Goal: Entertainment & Leisure: Consume media (video, audio)

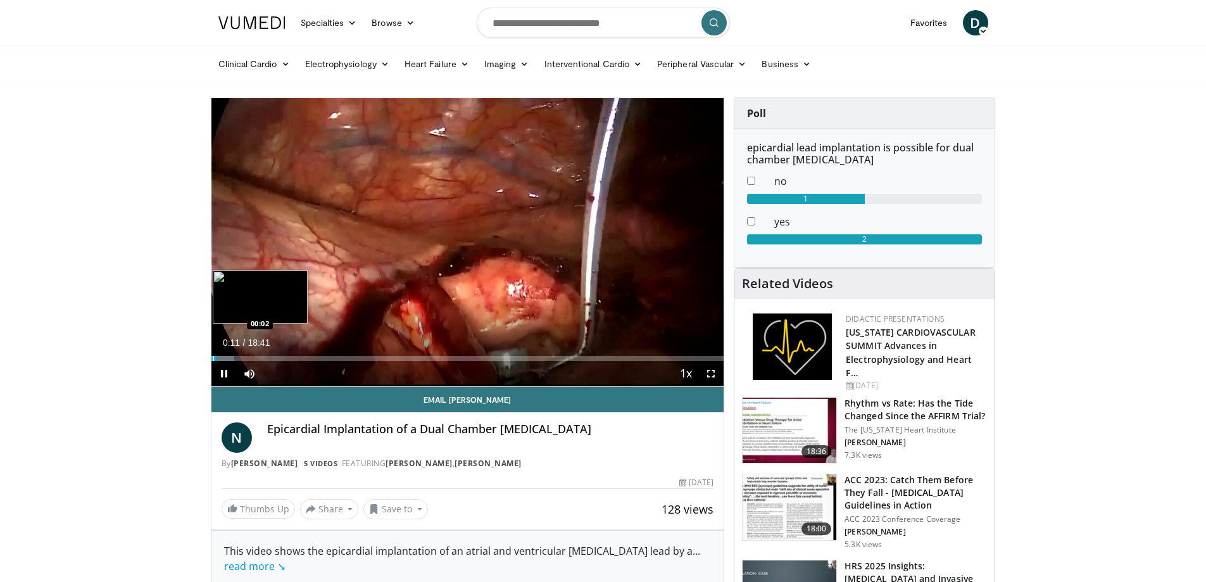
click at [213, 358] on div "Progress Bar" at bounding box center [213, 358] width 1 height 5
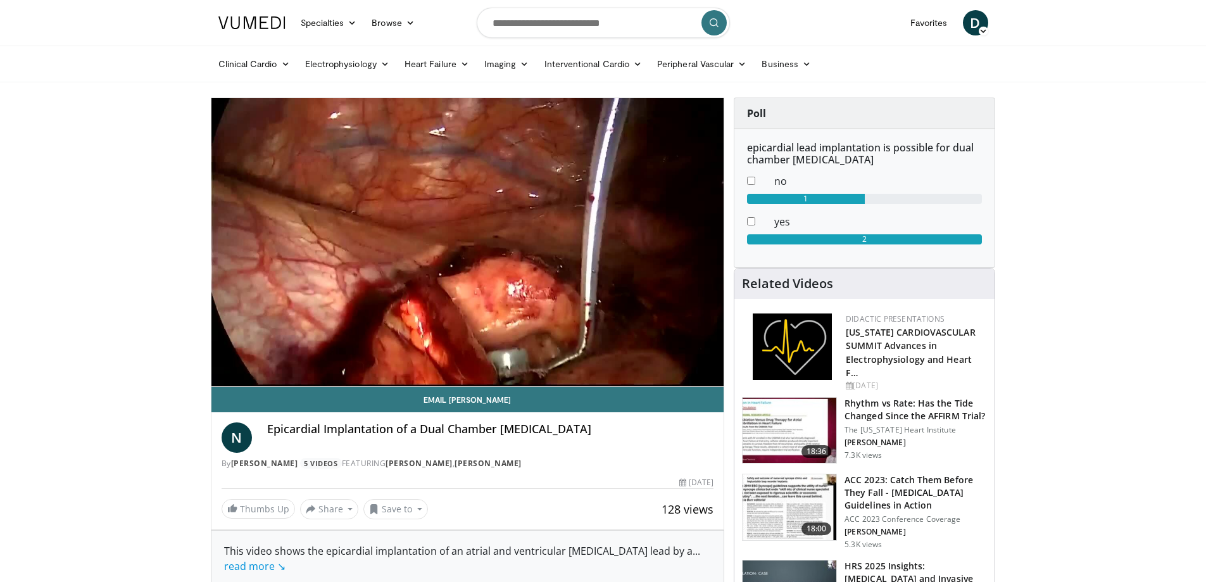
click at [1179, 0] on div at bounding box center [603, 0] width 1206 height 0
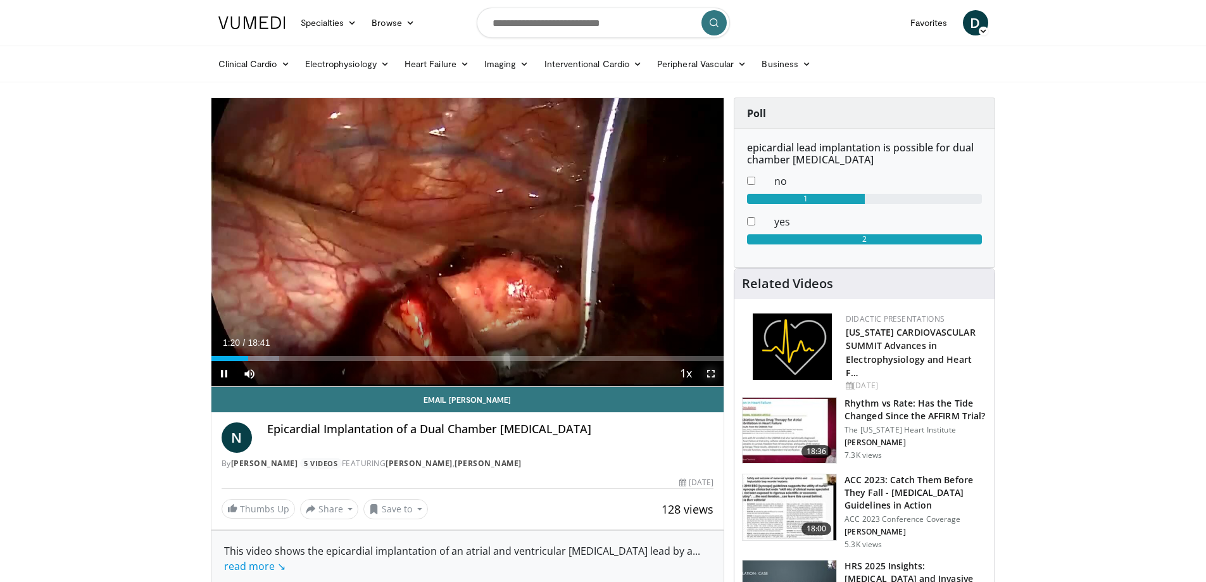
click at [711, 370] on span "Video Player" at bounding box center [711, 373] width 25 height 25
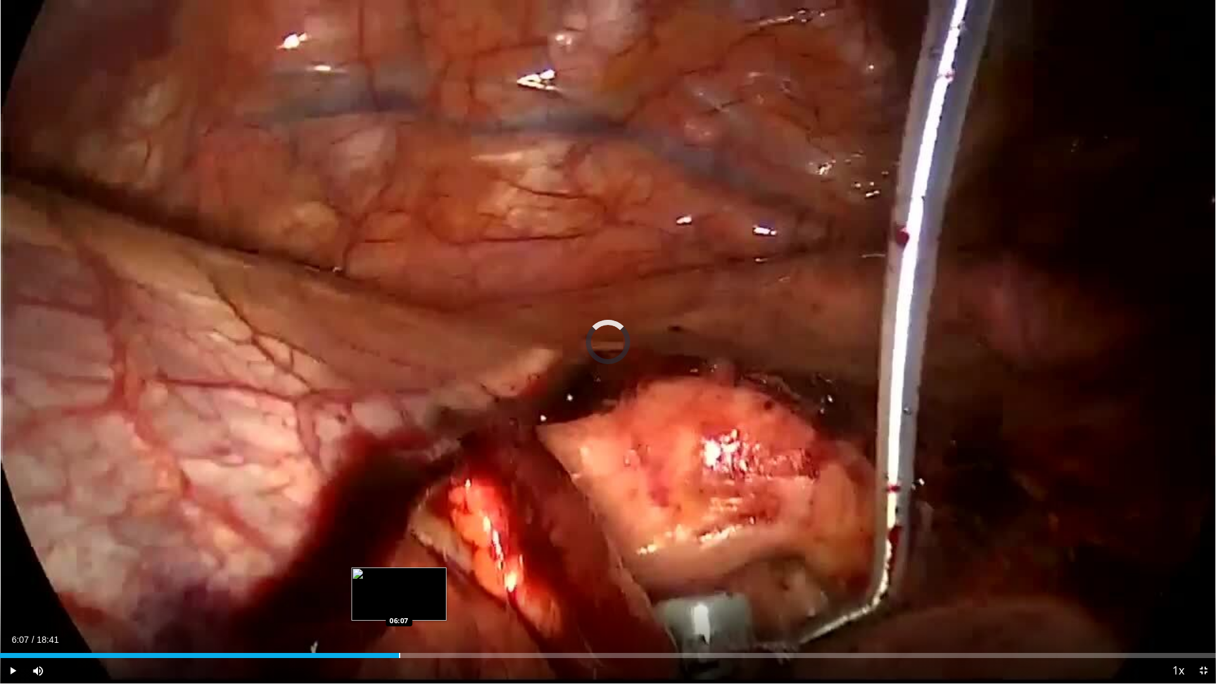
click at [399, 581] on div "Loaded : 0.00% 05:02 06:07" at bounding box center [608, 652] width 1216 height 12
click at [462, 581] on div "Loaded : 0.00% 06:07 07:06" at bounding box center [608, 652] width 1216 height 12
click at [1200, 581] on span "Video Player" at bounding box center [1203, 670] width 25 height 25
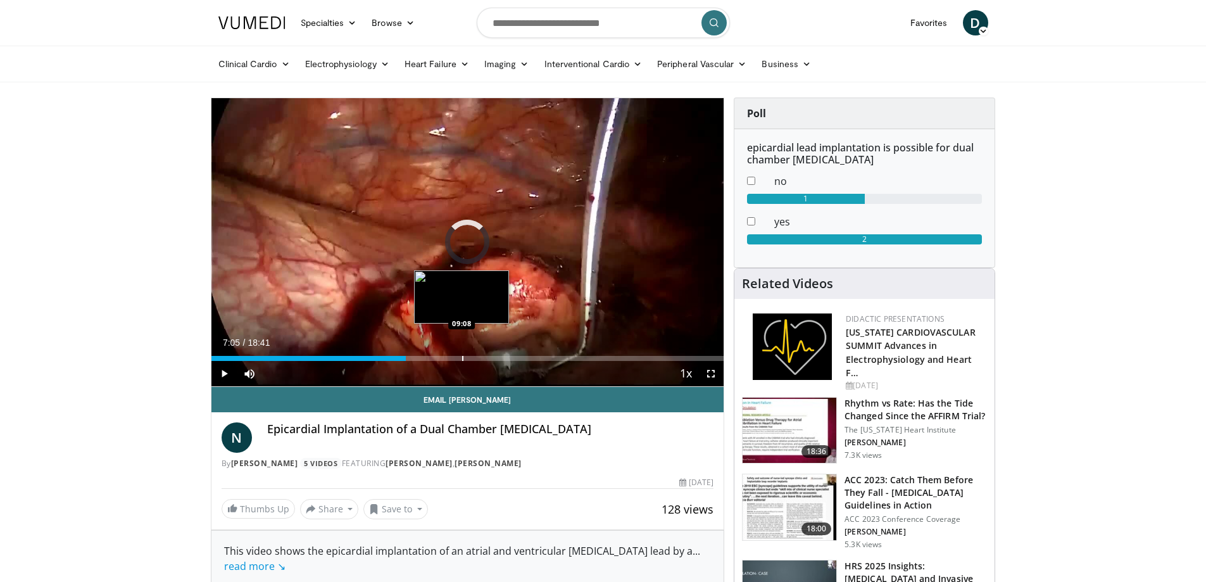
click at [462, 356] on div "Progress Bar" at bounding box center [462, 358] width 1 height 5
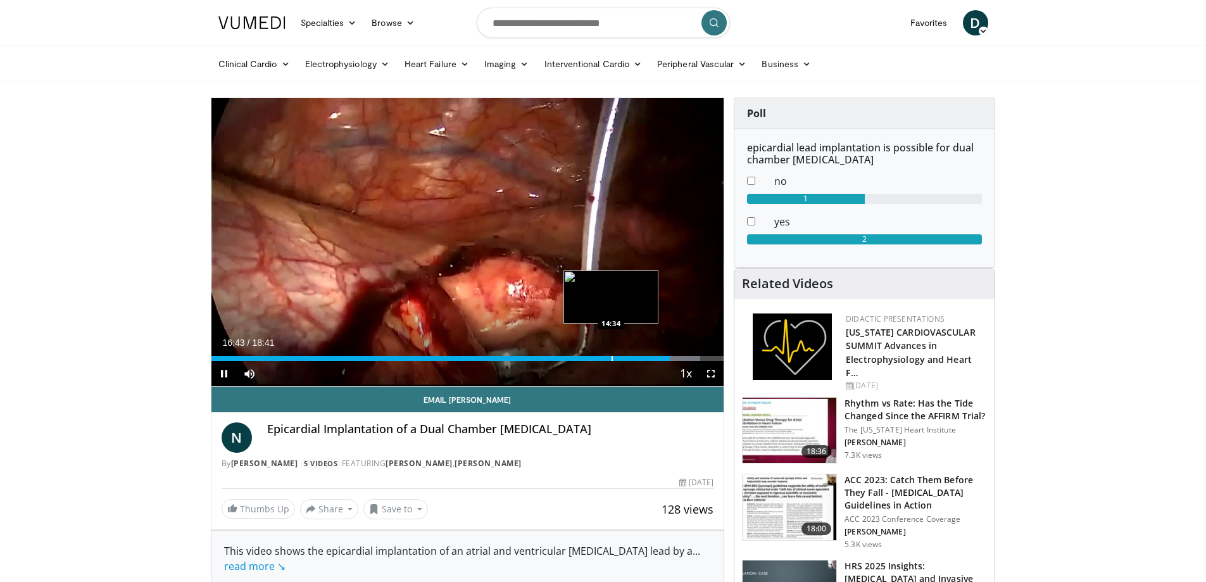
click at [612, 356] on div "Progress Bar" at bounding box center [612, 358] width 1 height 5
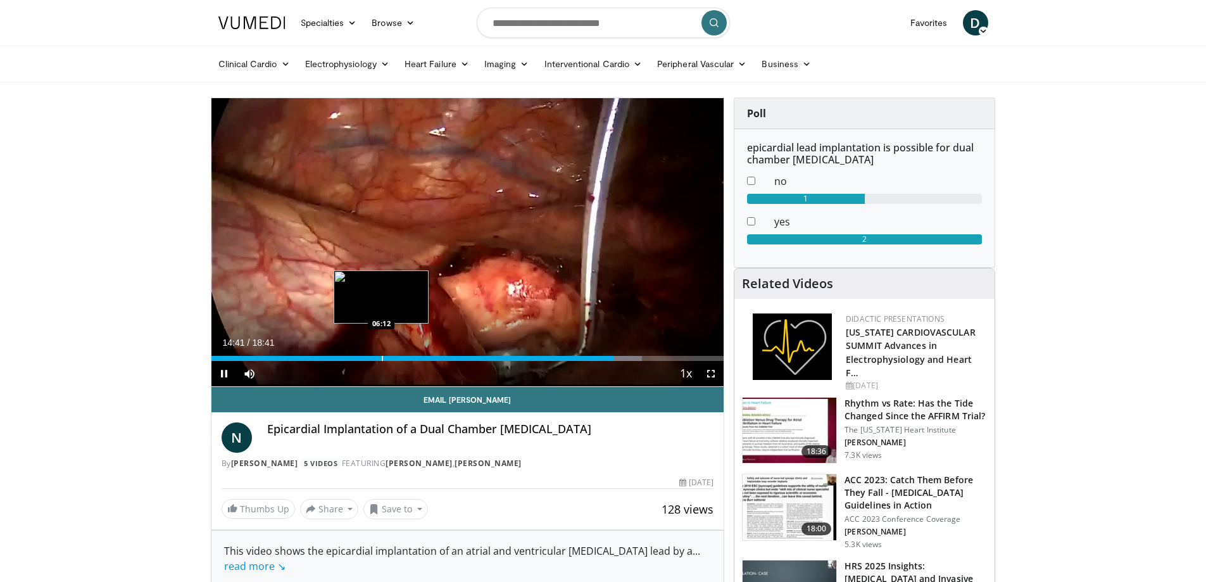
click at [381, 353] on div "Loaded : 84.06% 14:41 06:12" at bounding box center [468, 355] width 513 height 12
